Goal: Navigation & Orientation: Find specific page/section

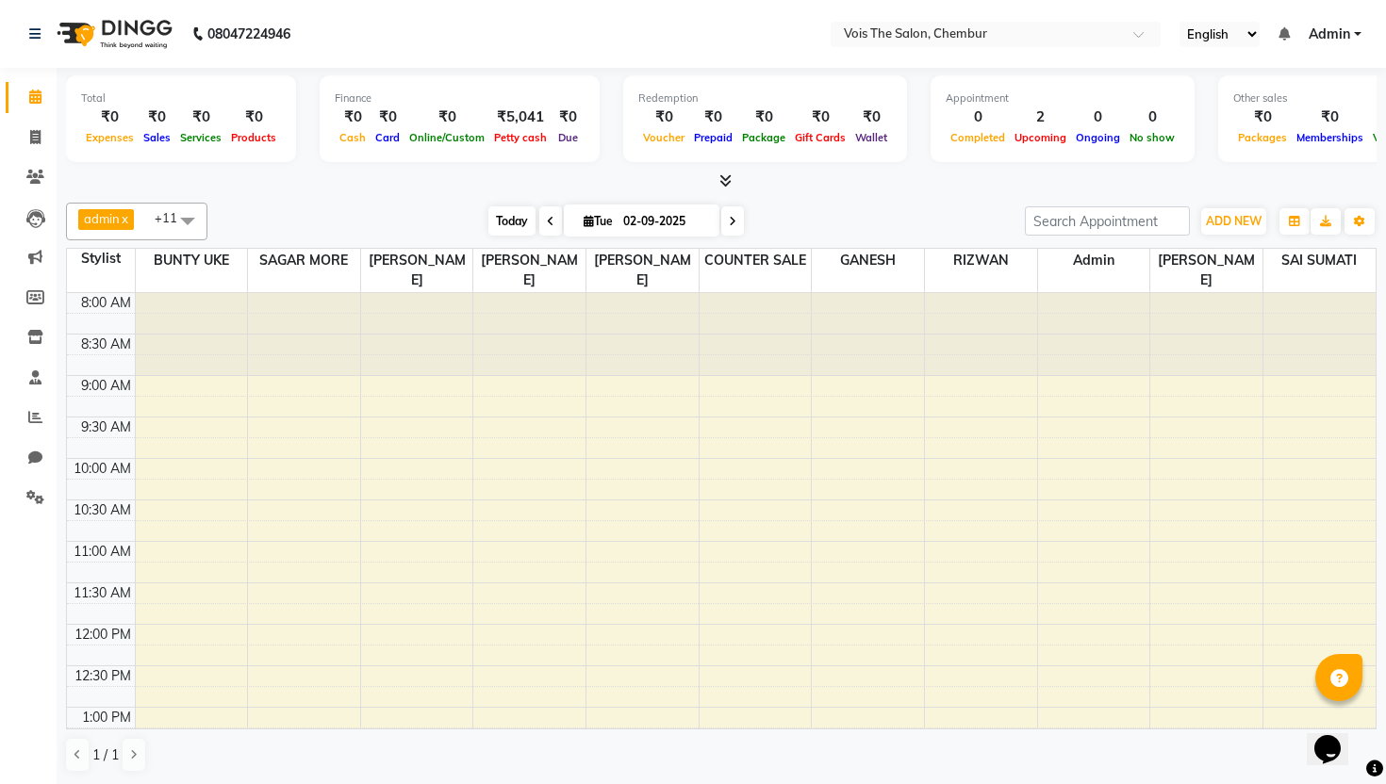
click at [518, 224] on span "Today" at bounding box center [511, 220] width 47 height 29
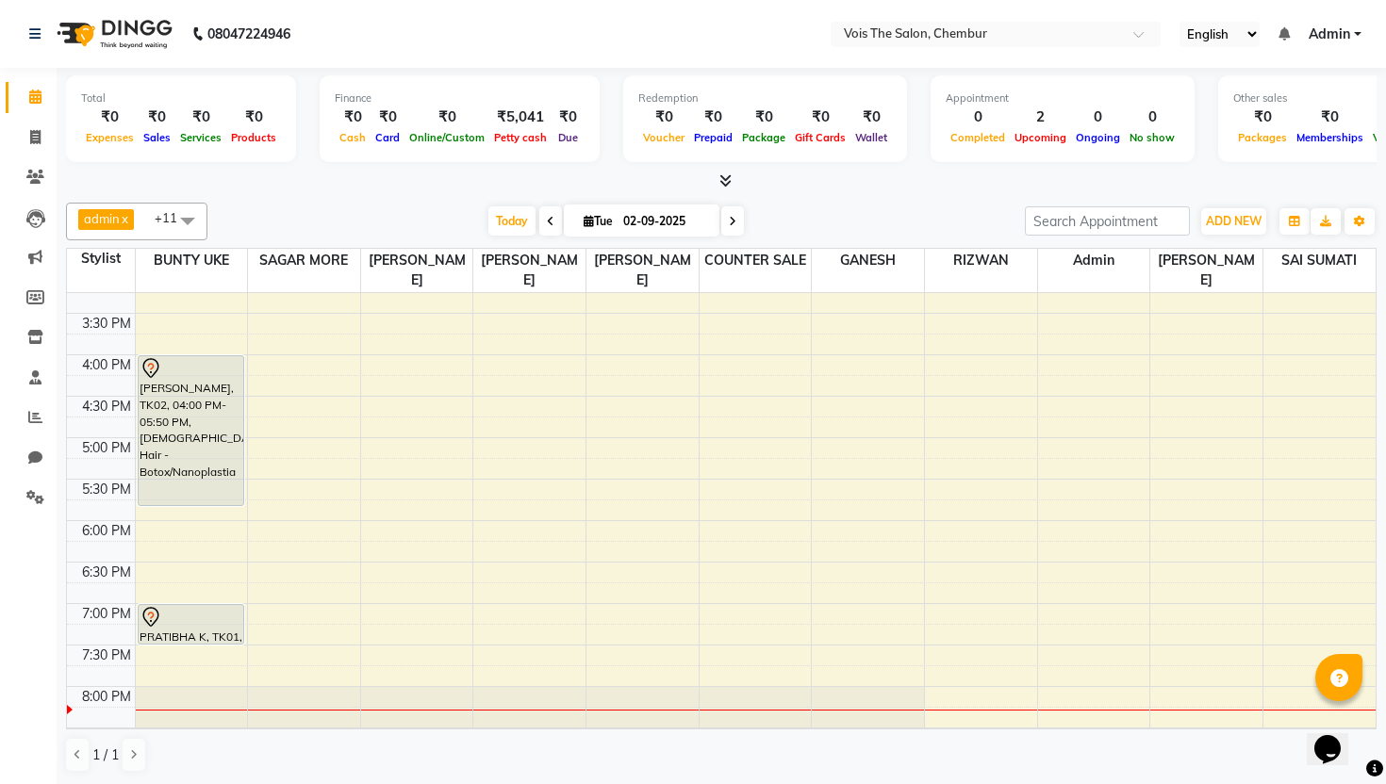
scroll to position [604, 0]
click at [506, 223] on span "Today" at bounding box center [511, 220] width 47 height 29
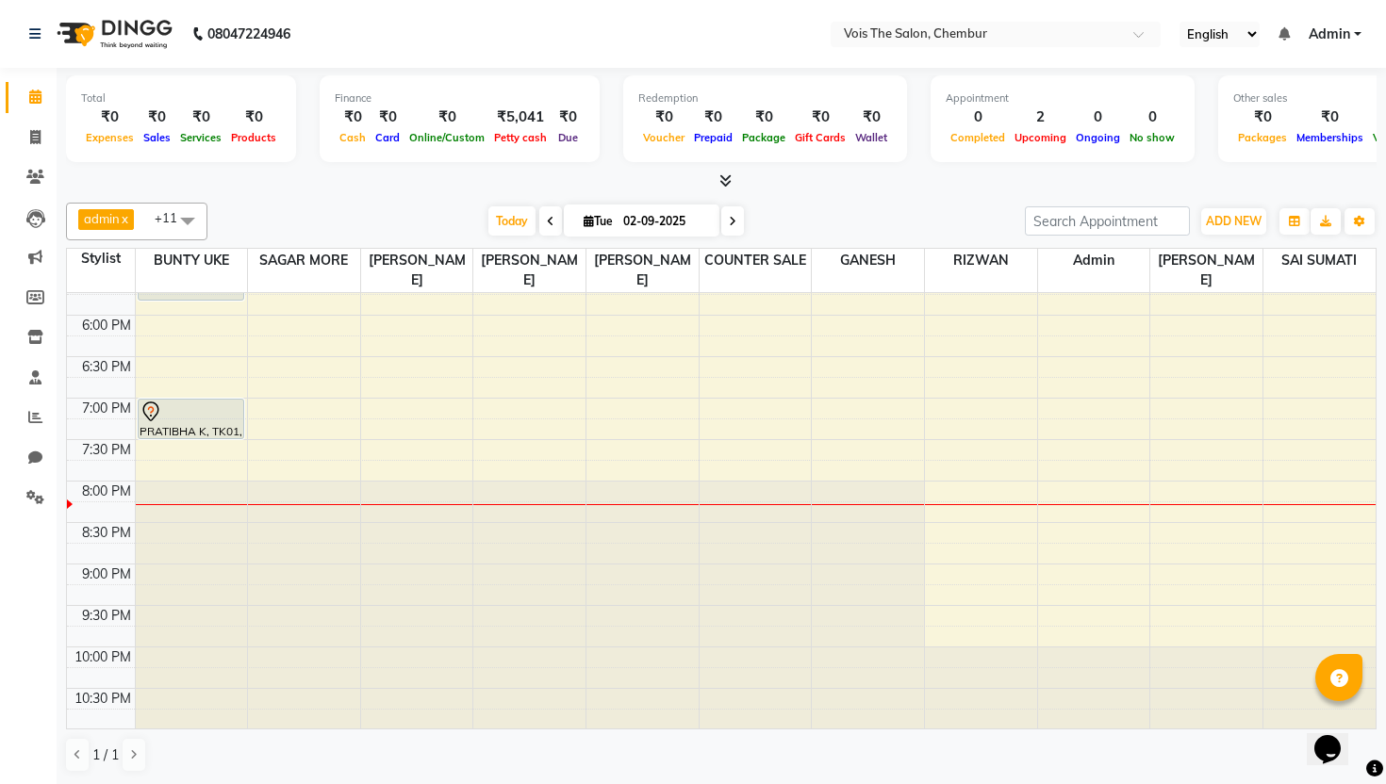
click at [726, 173] on icon at bounding box center [725, 180] width 12 height 14
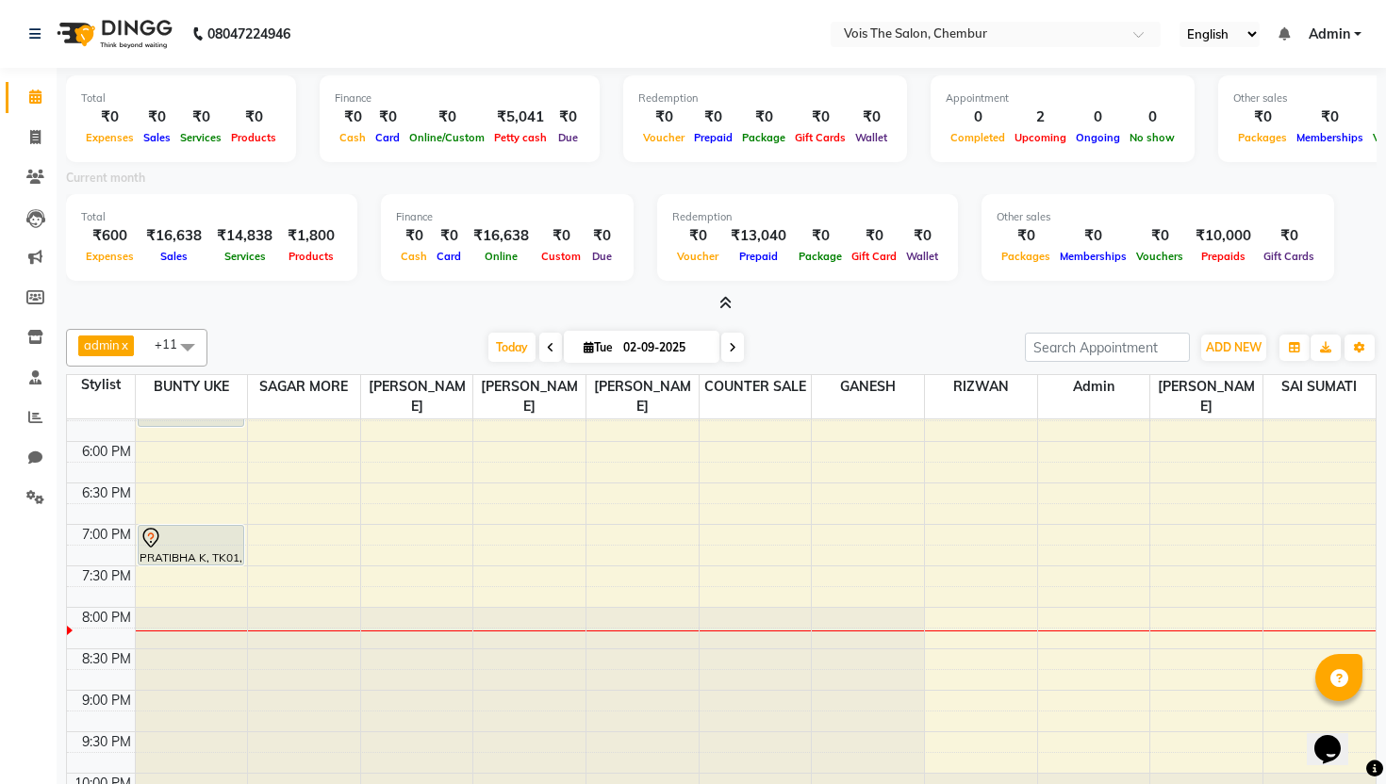
click at [732, 297] on div at bounding box center [721, 304] width 1310 height 20
click at [726, 304] on icon at bounding box center [725, 303] width 12 height 14
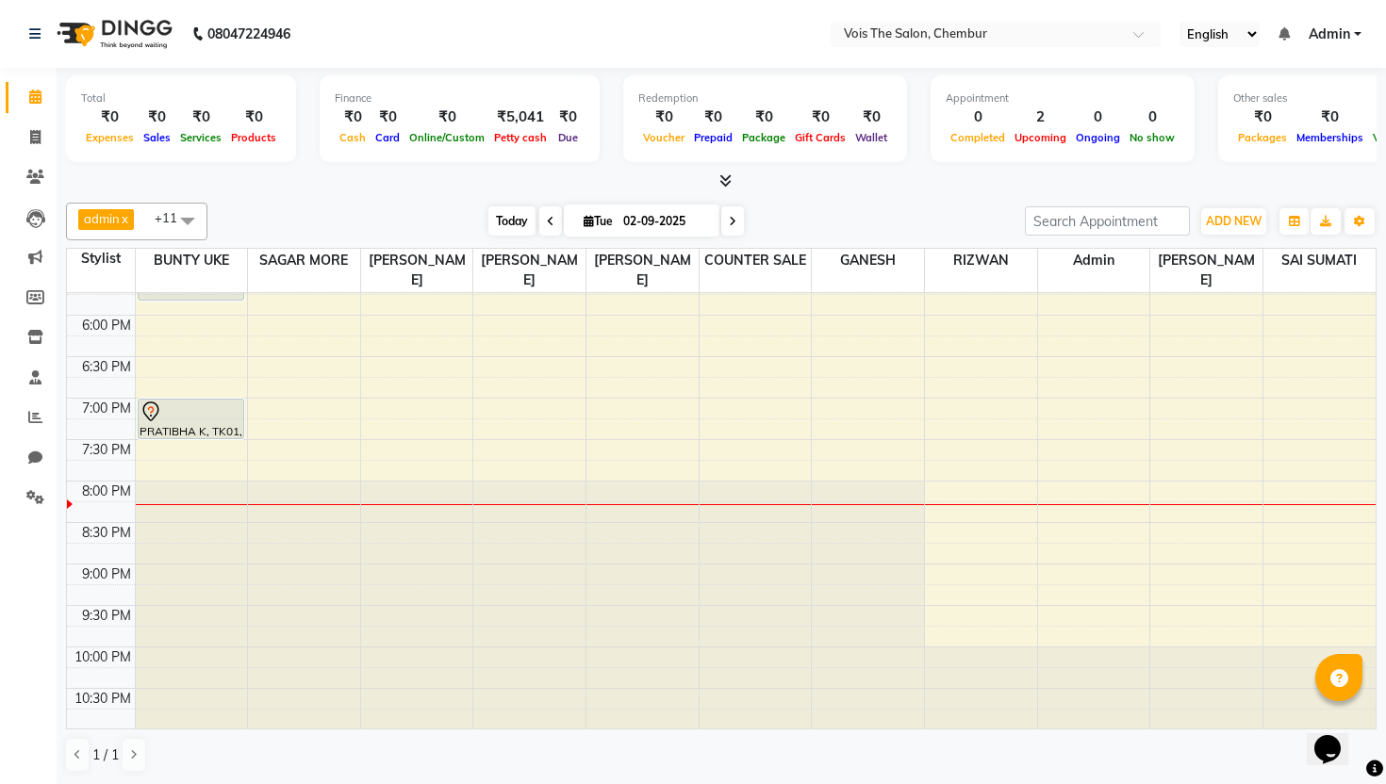
click at [516, 224] on span "Today" at bounding box center [511, 220] width 47 height 29
click at [725, 176] on icon at bounding box center [725, 180] width 12 height 14
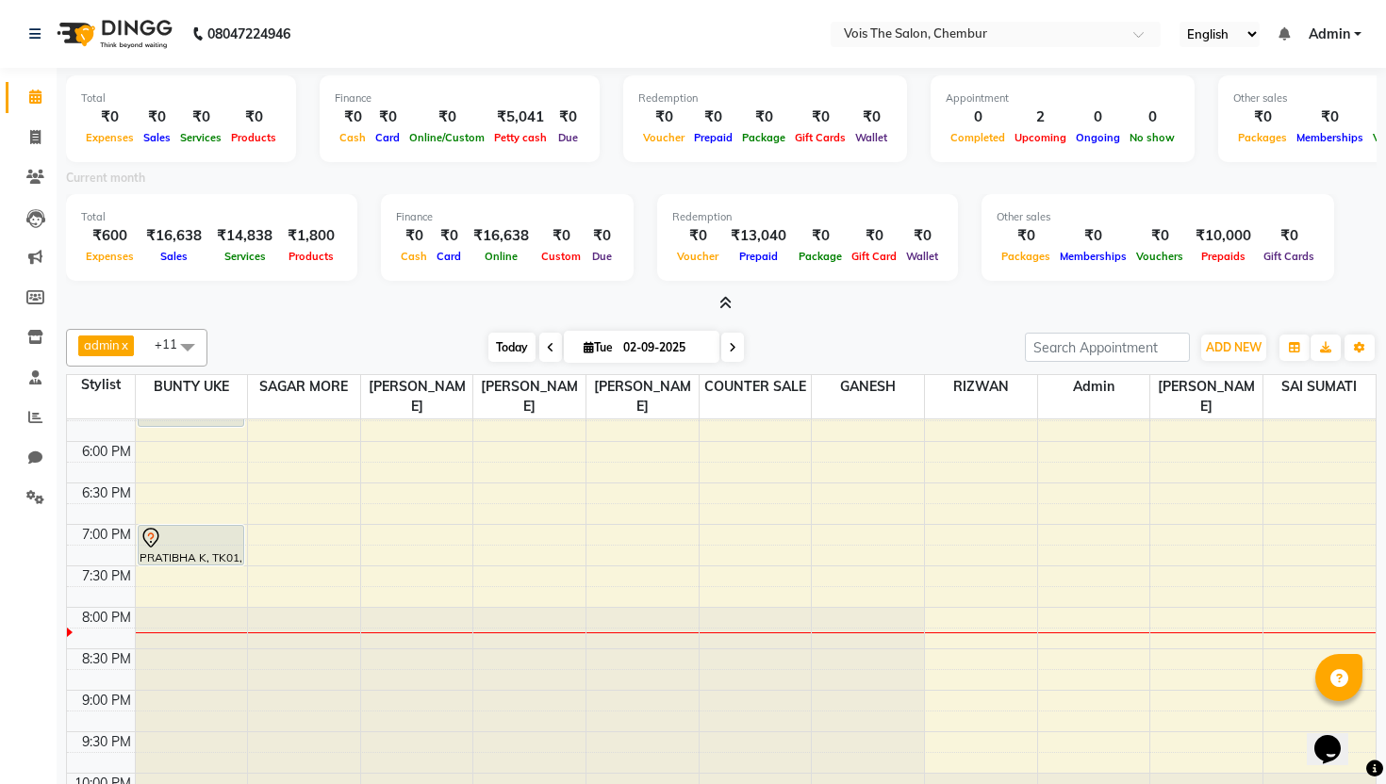
click at [507, 353] on span "Today" at bounding box center [511, 347] width 47 height 29
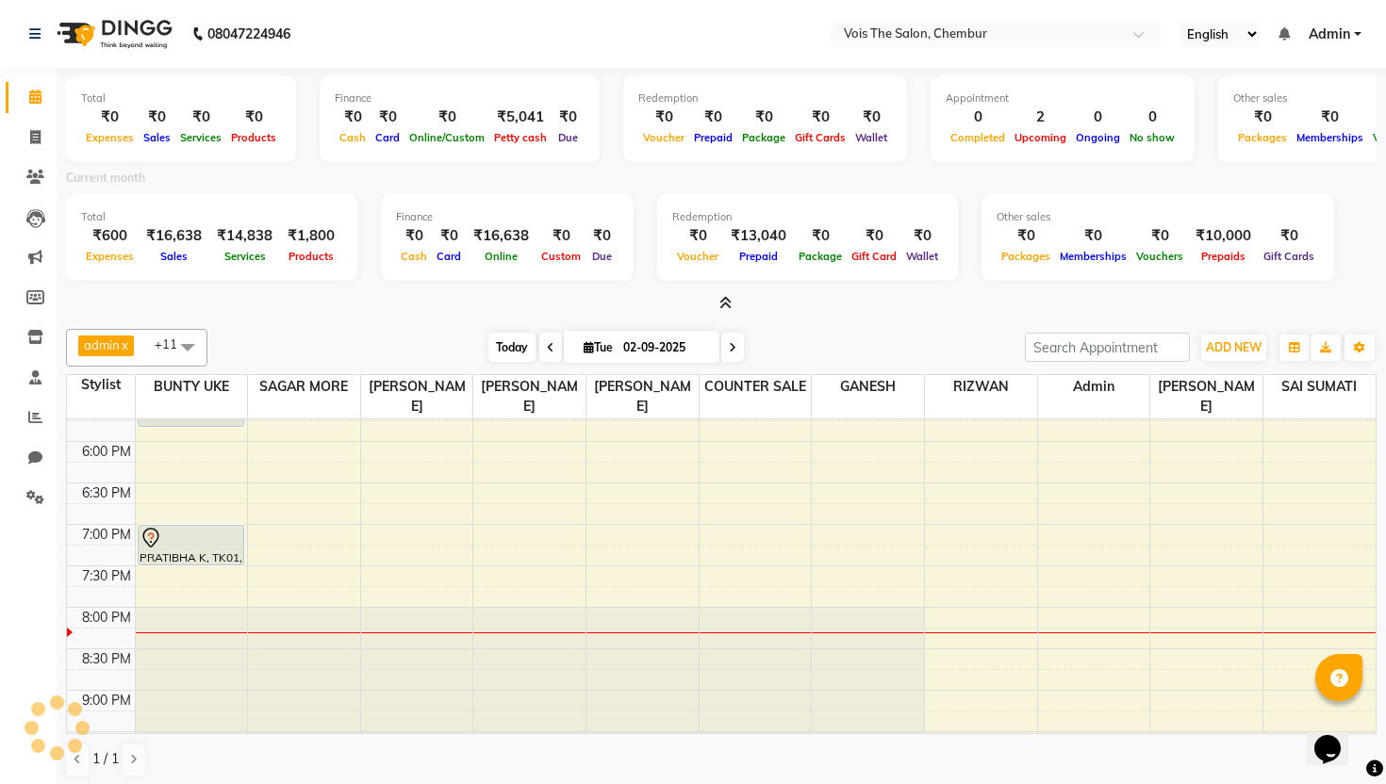
scroll to position [930, 0]
